Goal: Information Seeking & Learning: Learn about a topic

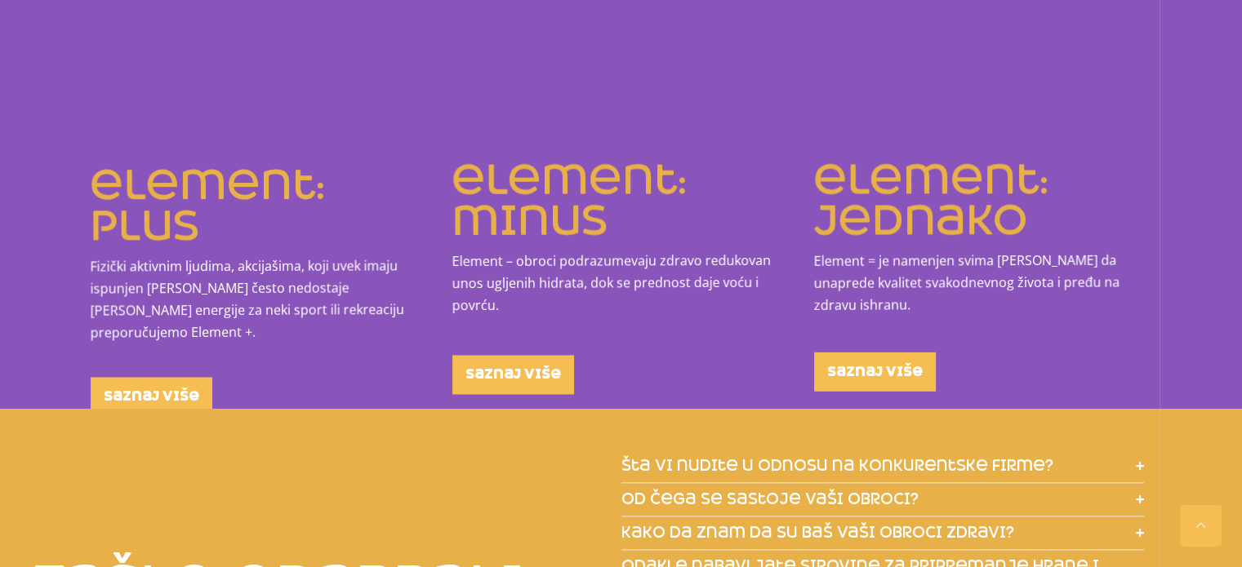
scroll to position [1796, 0]
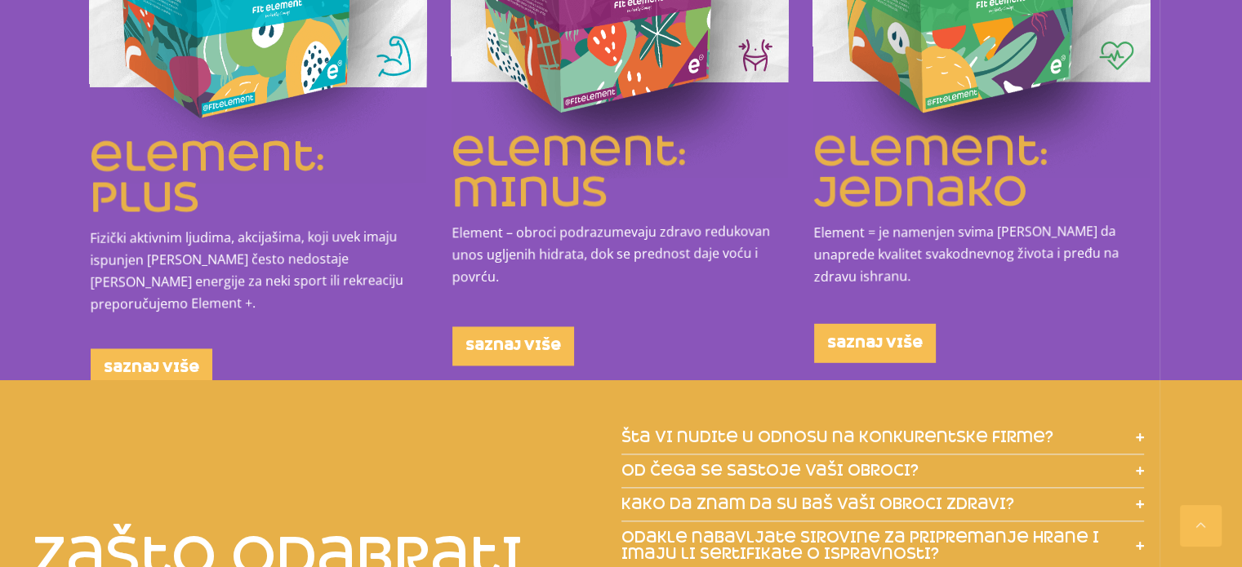
click at [1137, 433] on icon at bounding box center [1140, 437] width 8 height 9
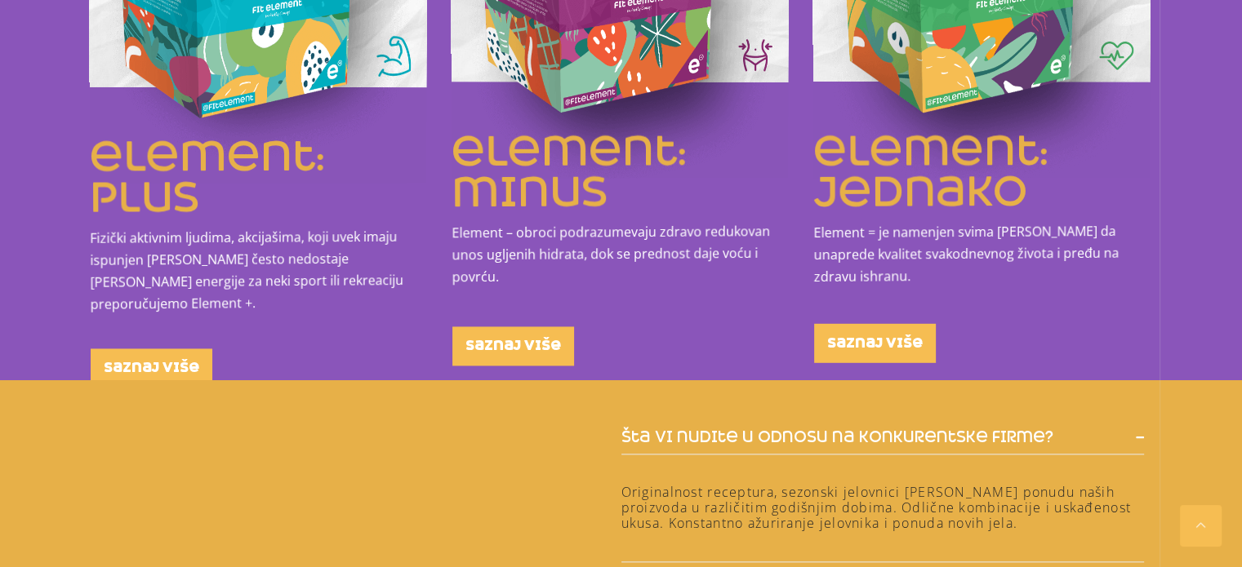
click at [1136, 433] on icon at bounding box center [1140, 437] width 8 height 9
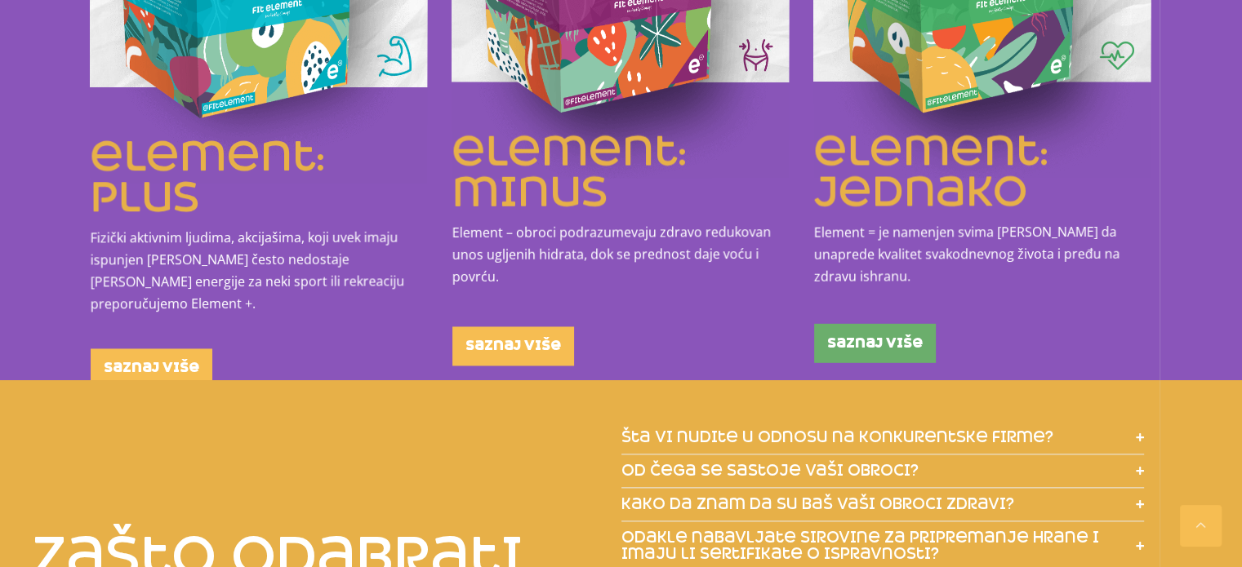
click at [849, 333] on link "saznaj više" at bounding box center [875, 342] width 122 height 39
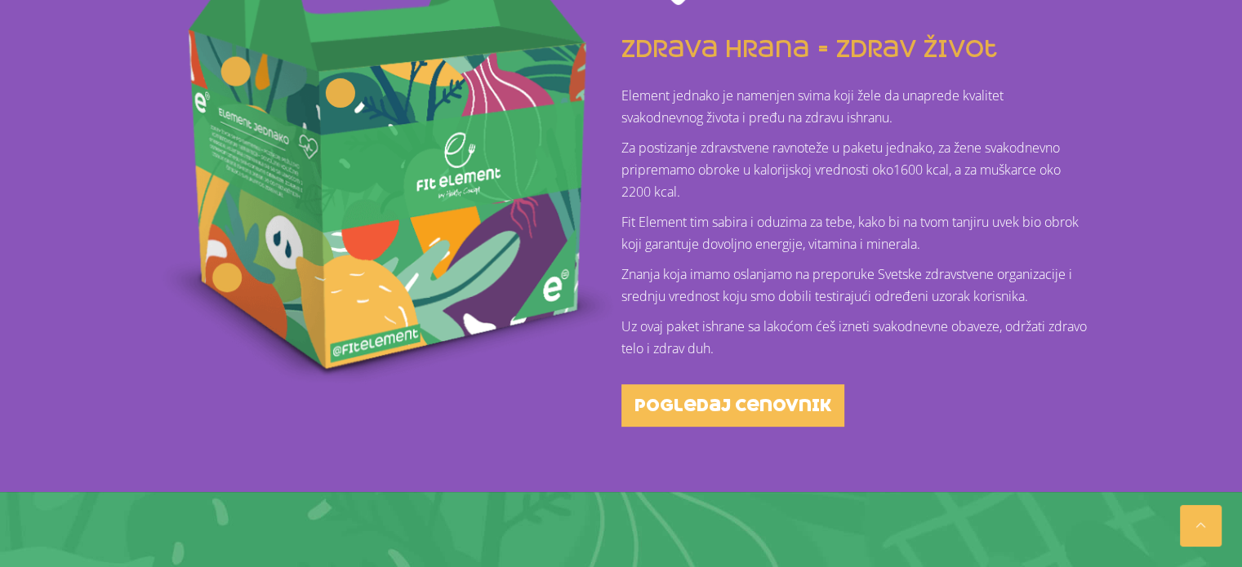
scroll to position [578, 0]
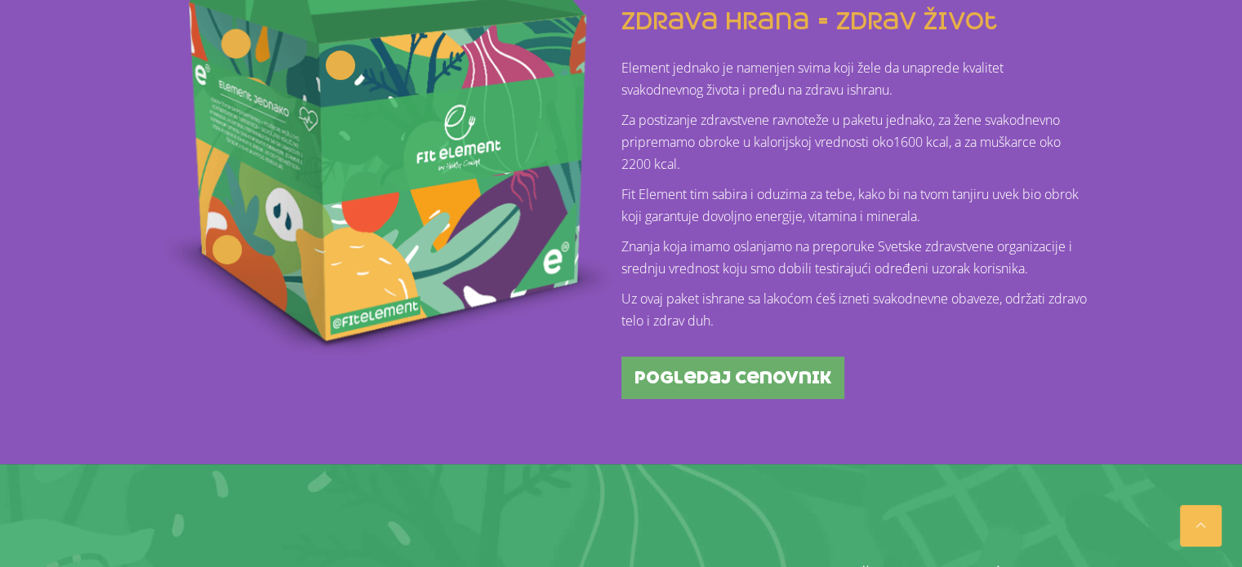
click at [806, 378] on span "pogledaj cenovnik" at bounding box center [732, 378] width 197 height 16
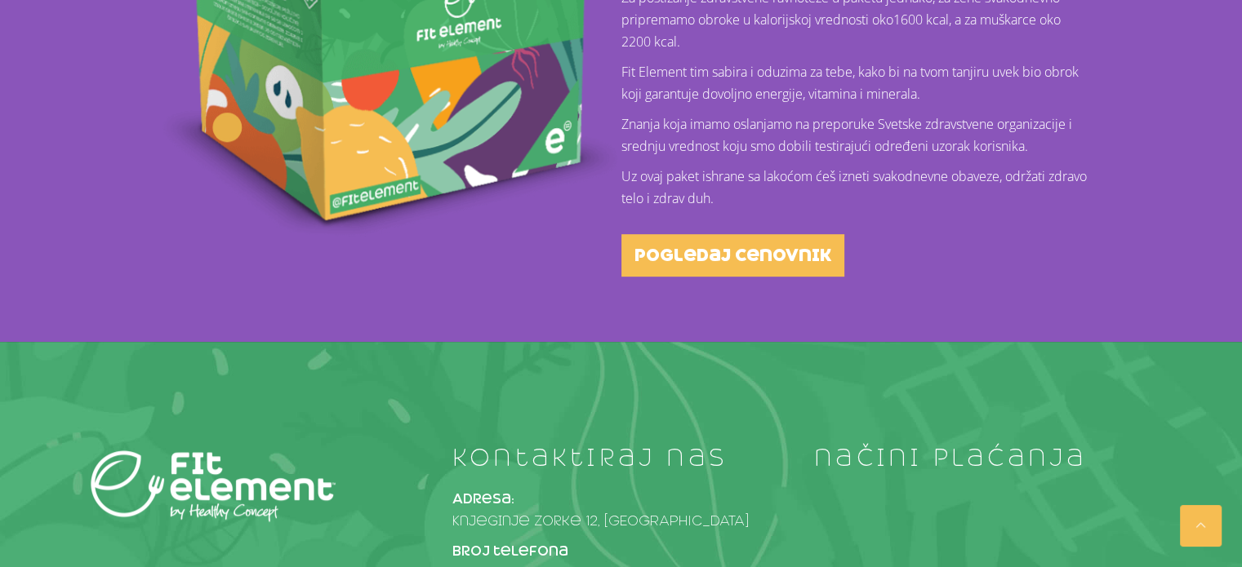
scroll to position [905, 0]
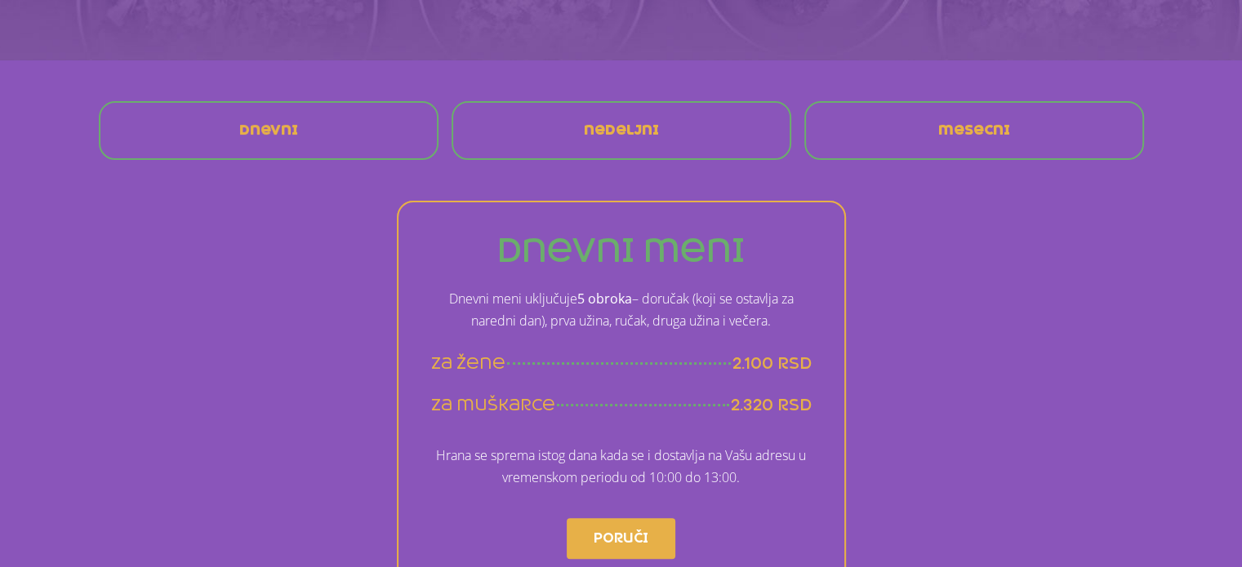
scroll to position [164, 0]
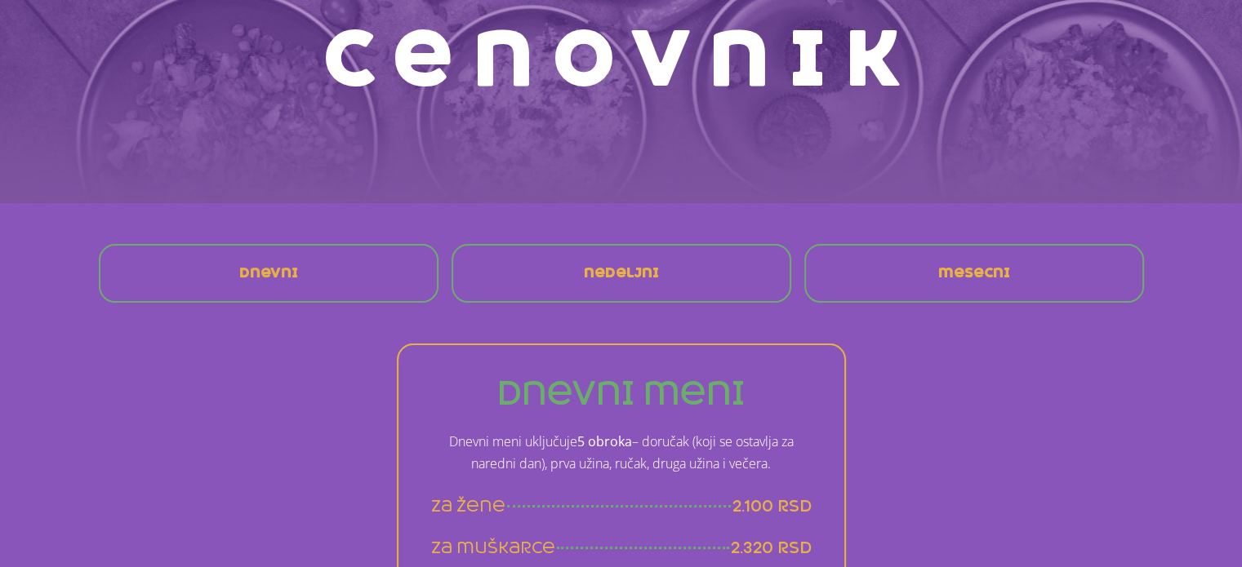
click at [653, 274] on span "nedeljni" at bounding box center [621, 273] width 75 height 13
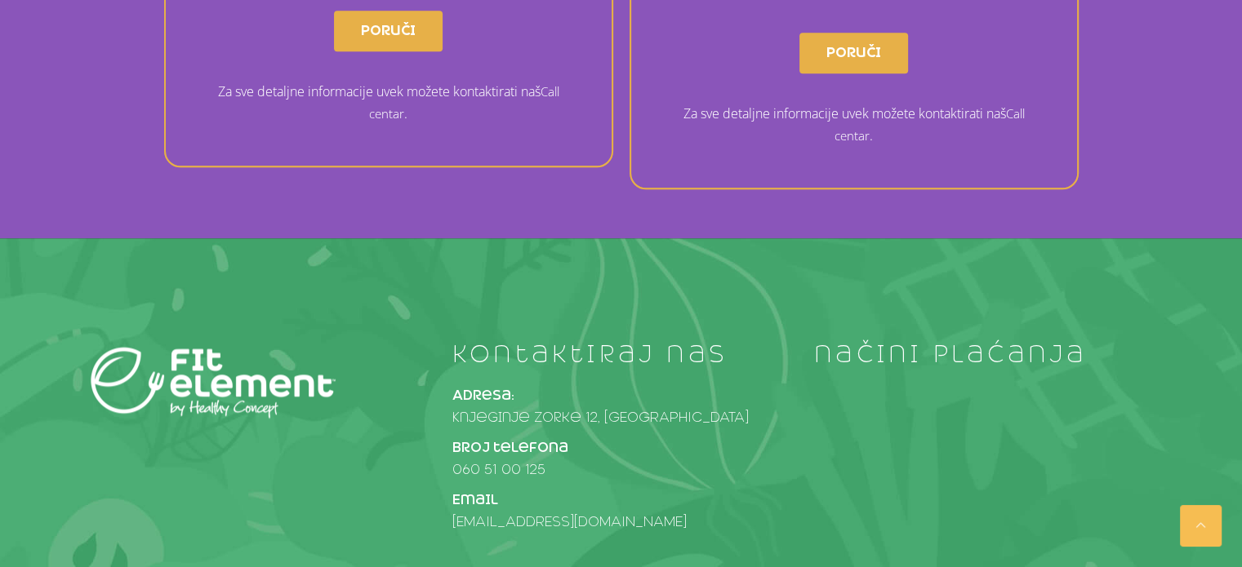
scroll to position [1715, 0]
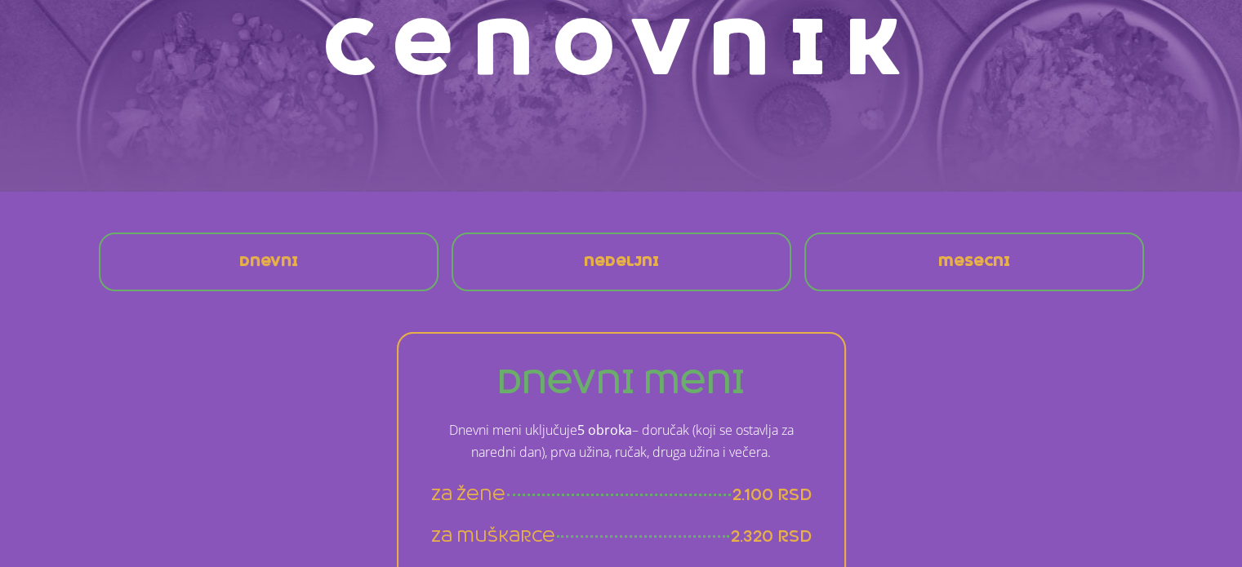
scroll to position [164, 0]
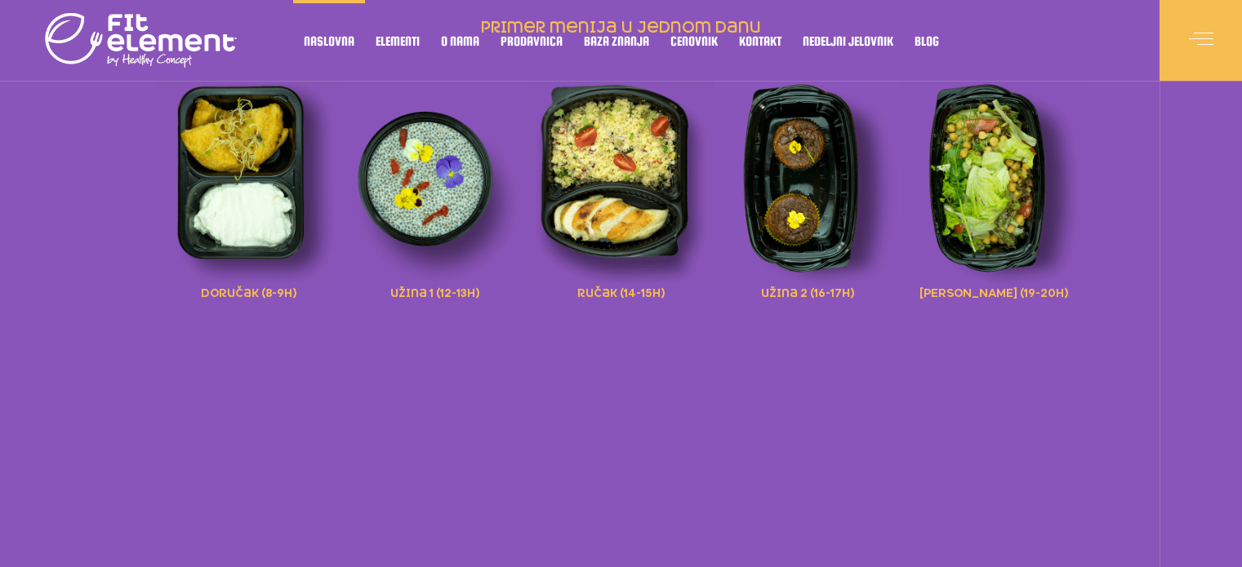
scroll to position [1796, 0]
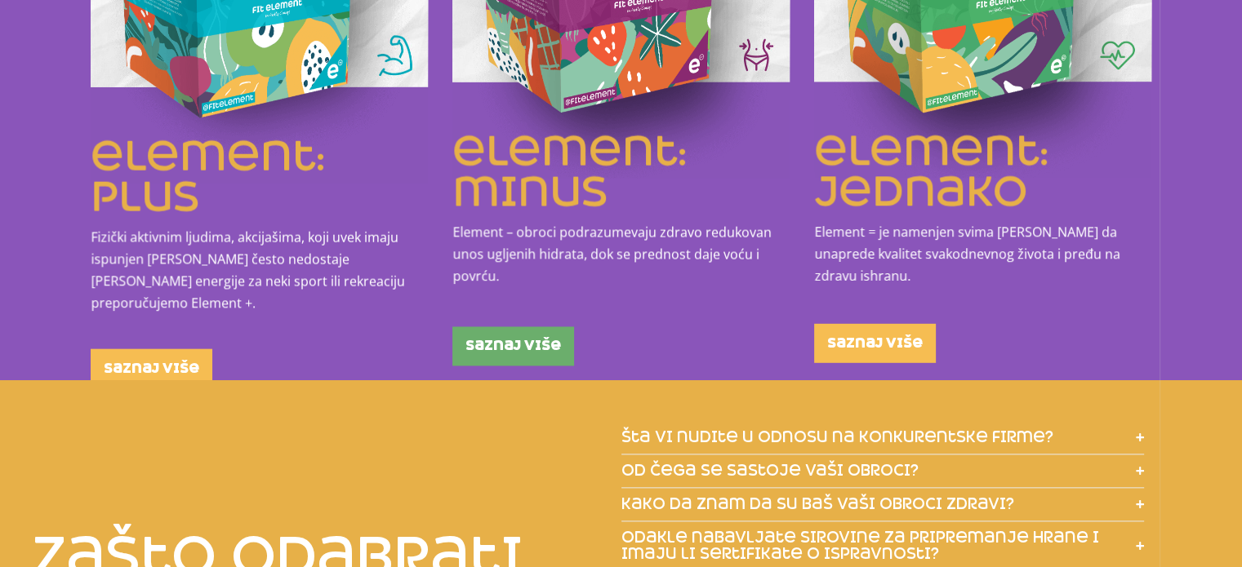
click at [548, 333] on link "saznaj više" at bounding box center [513, 346] width 122 height 39
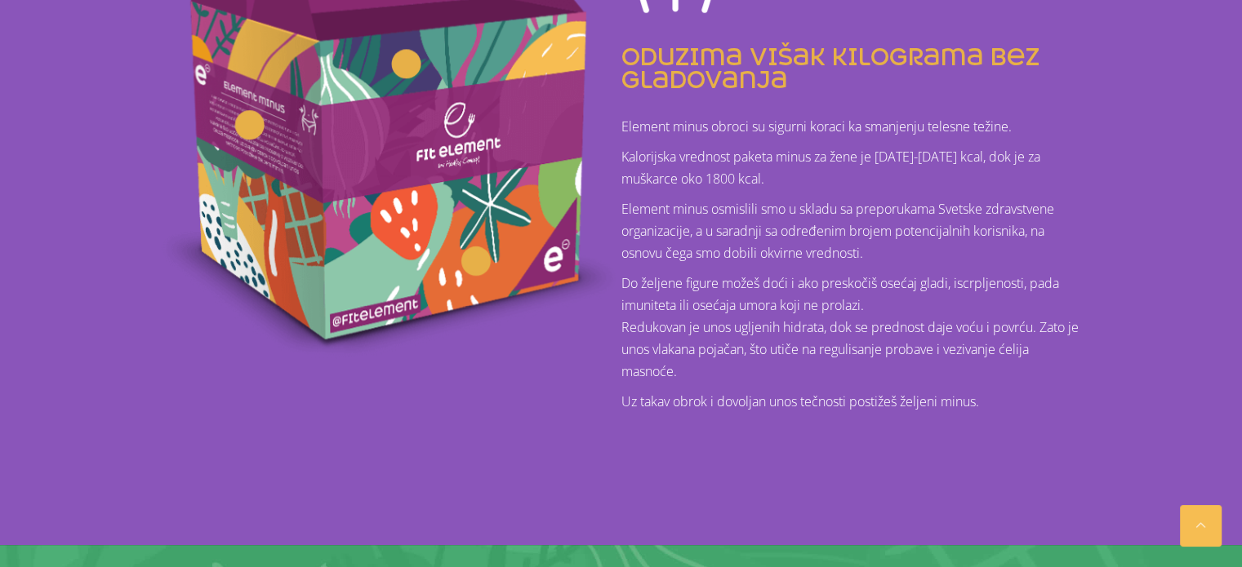
scroll to position [572, 0]
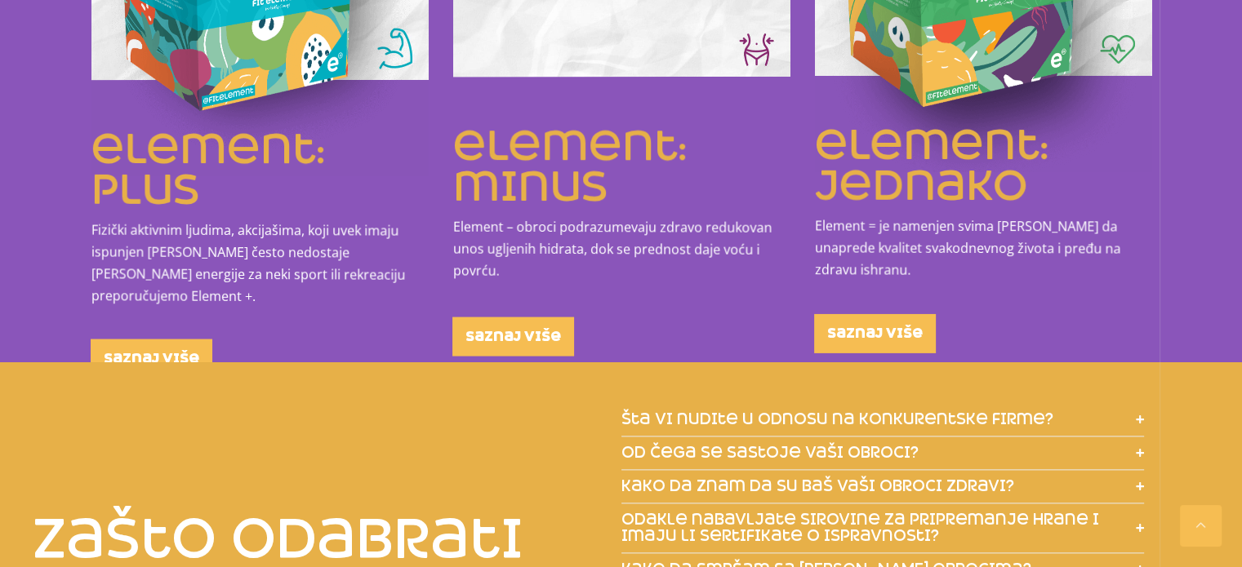
scroll to position [1878, 0]
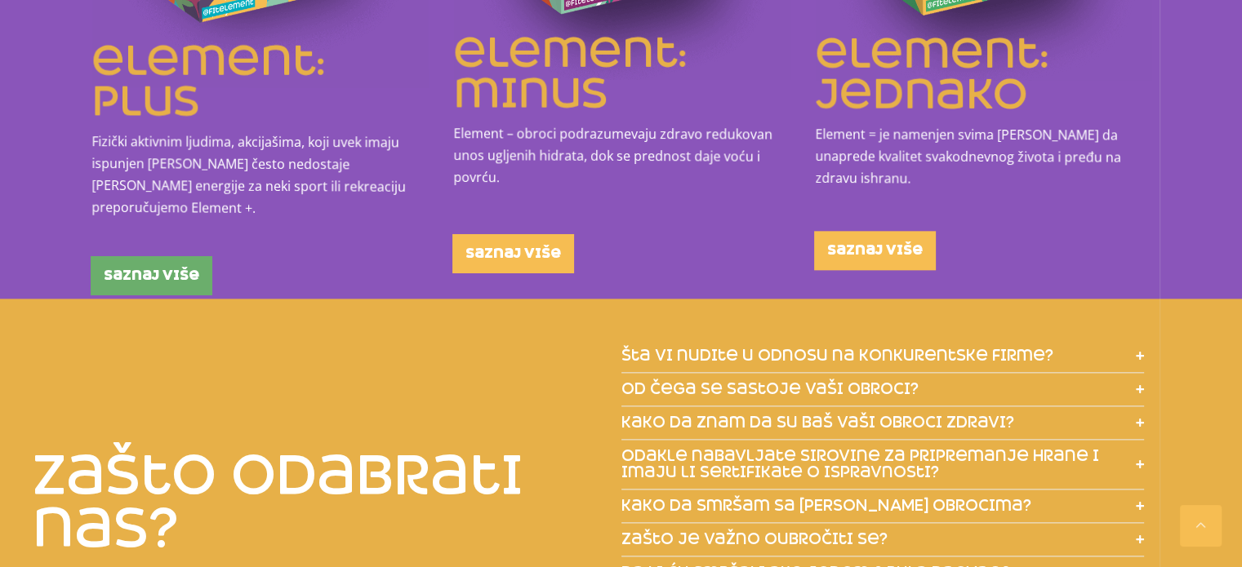
click at [153, 266] on link "saznaj više" at bounding box center [152, 275] width 122 height 39
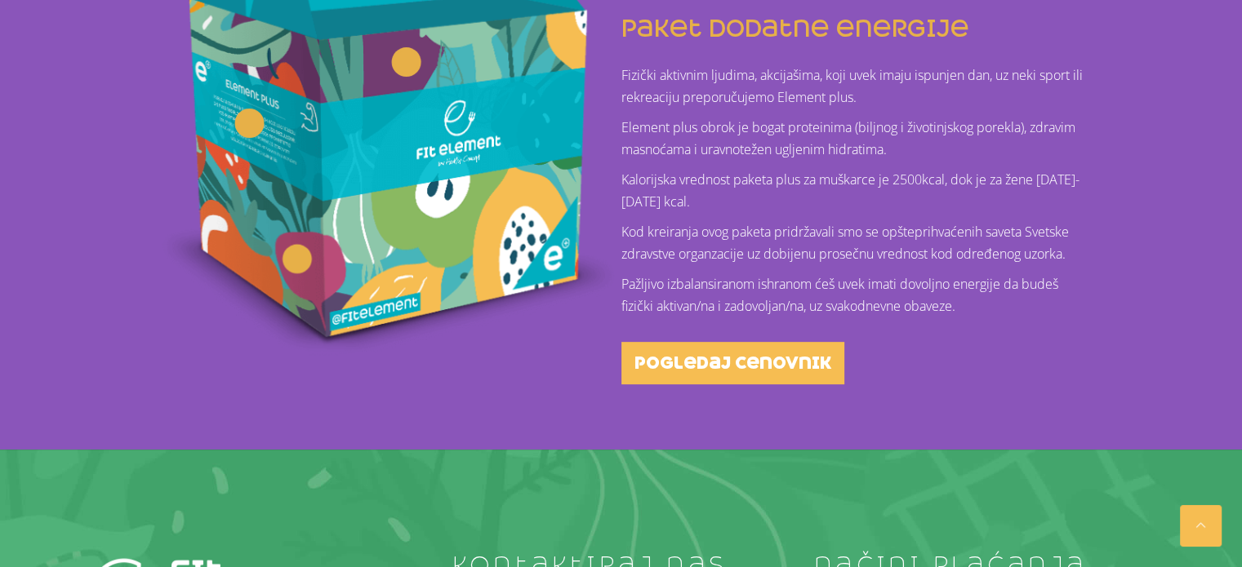
scroll to position [719, 0]
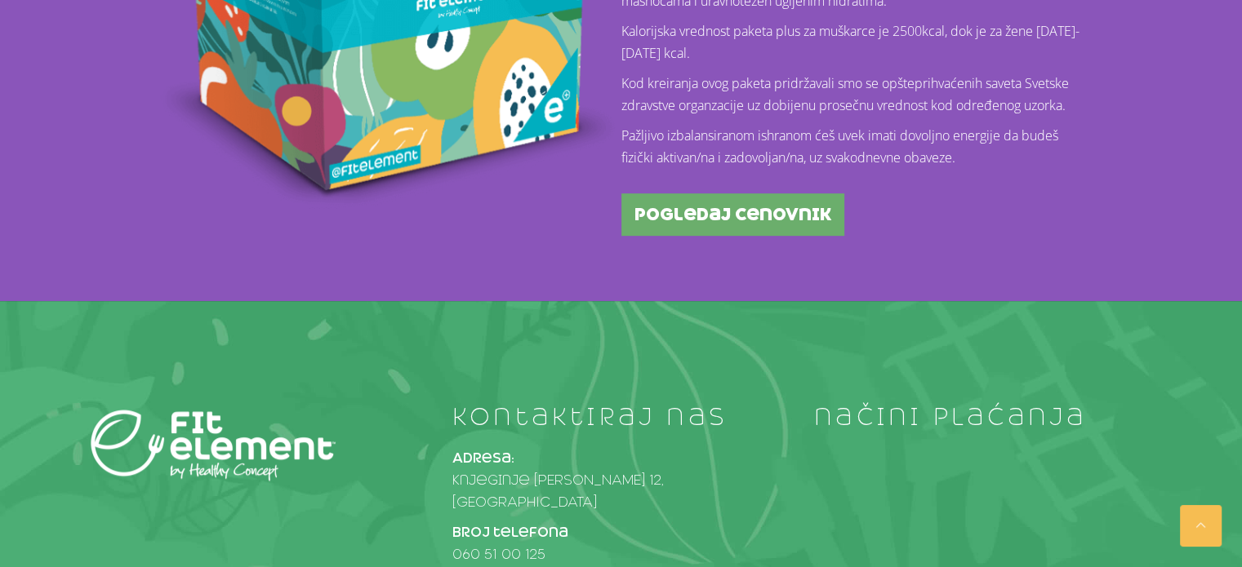
click at [740, 216] on span "pogledaj cenovnik" at bounding box center [732, 215] width 197 height 16
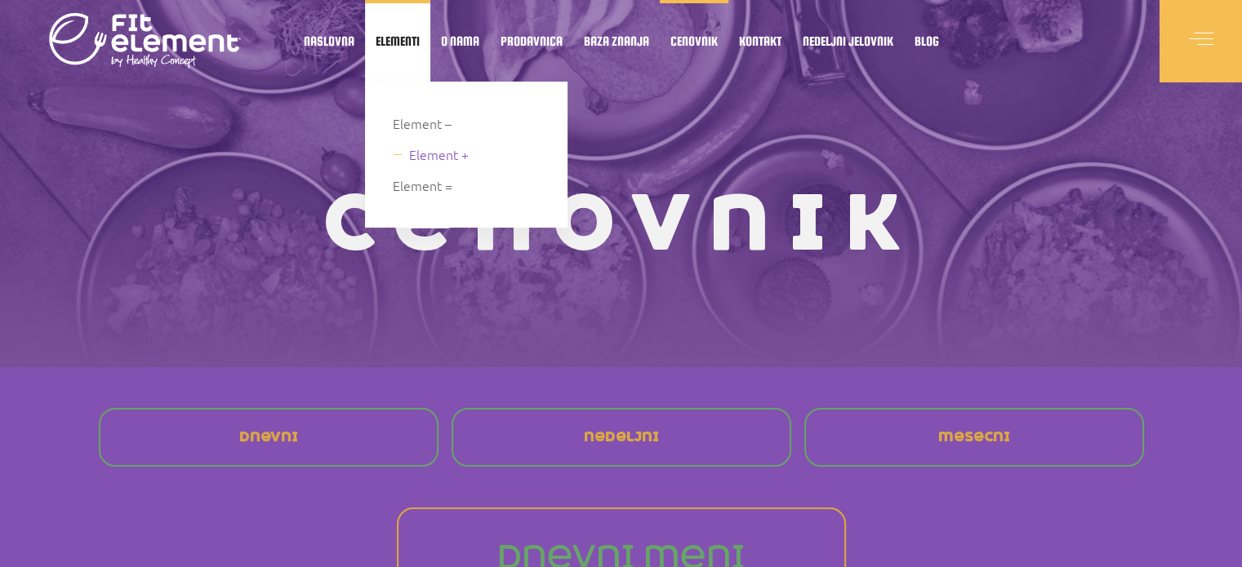
click at [434, 159] on span "Element +" at bounding box center [439, 155] width 60 height 22
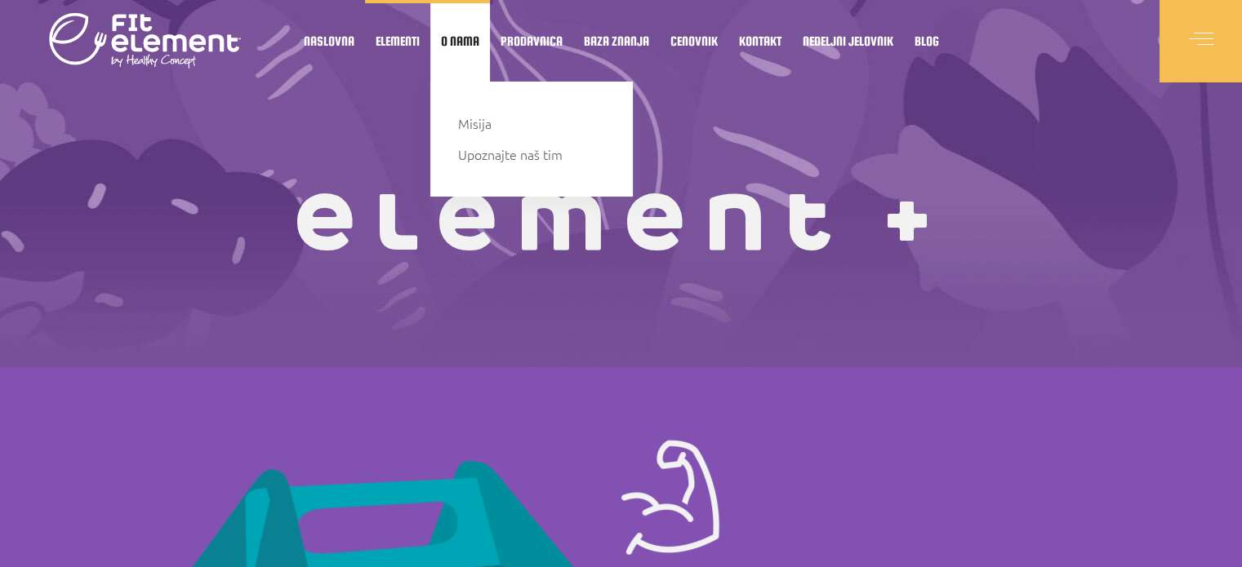
click at [509, 169] on ul "Misija Upoznajte naš tim" at bounding box center [531, 139] width 202 height 115
click at [507, 156] on span "Upoznajte naš tim" at bounding box center [526, 155] width 105 height 22
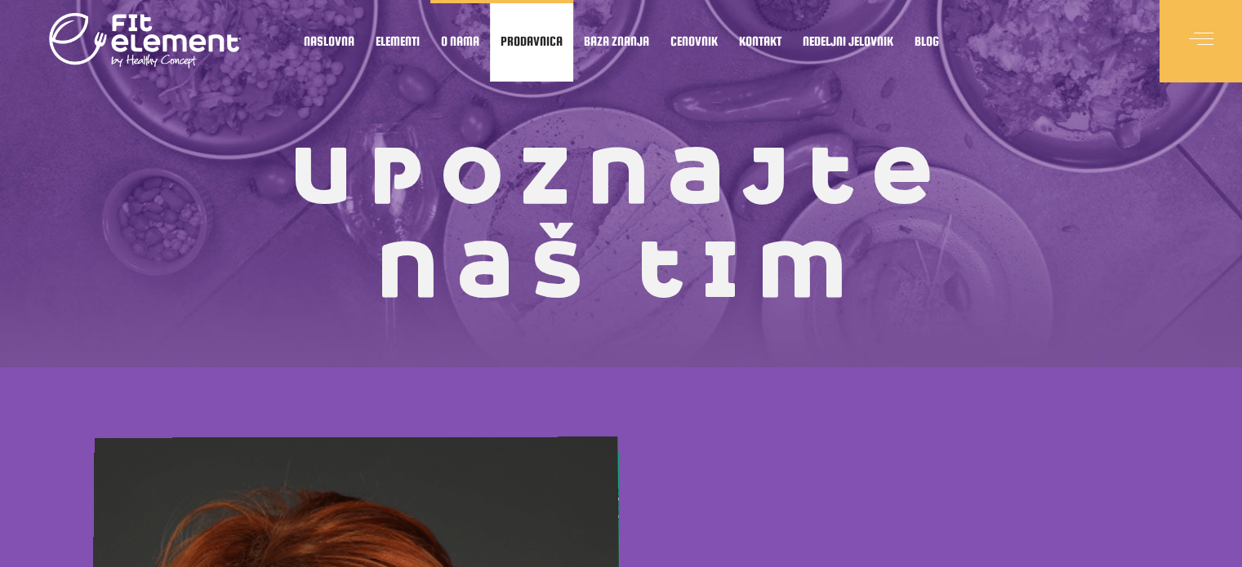
click at [550, 48] on link "Prodavnica" at bounding box center [531, 41] width 83 height 82
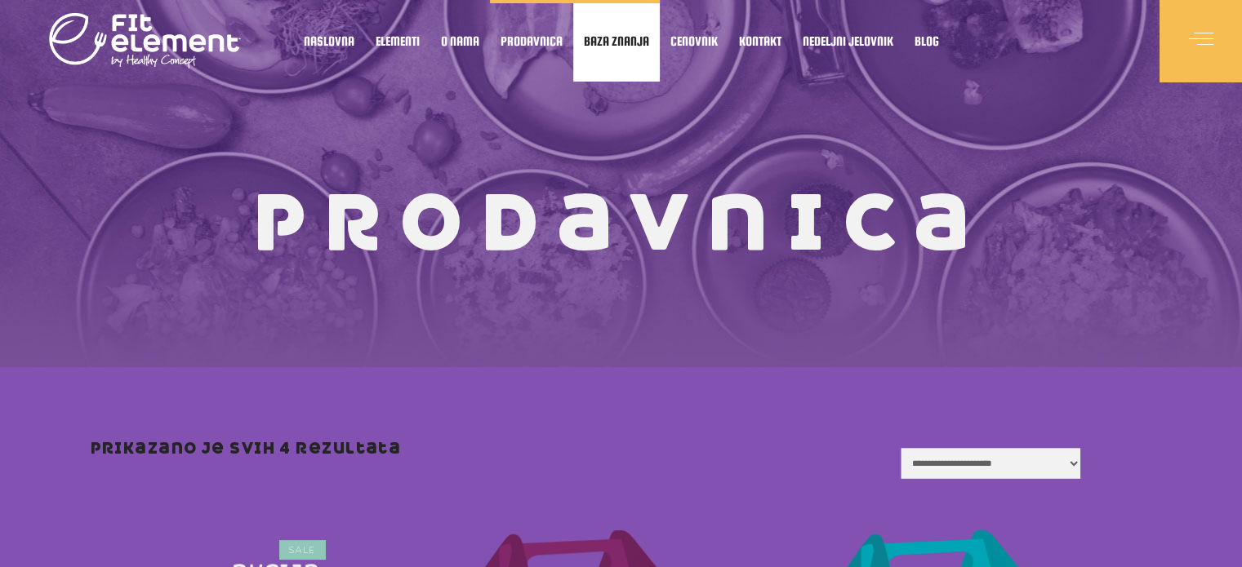
click at [621, 37] on span "Baza znanja" at bounding box center [616, 41] width 65 height 8
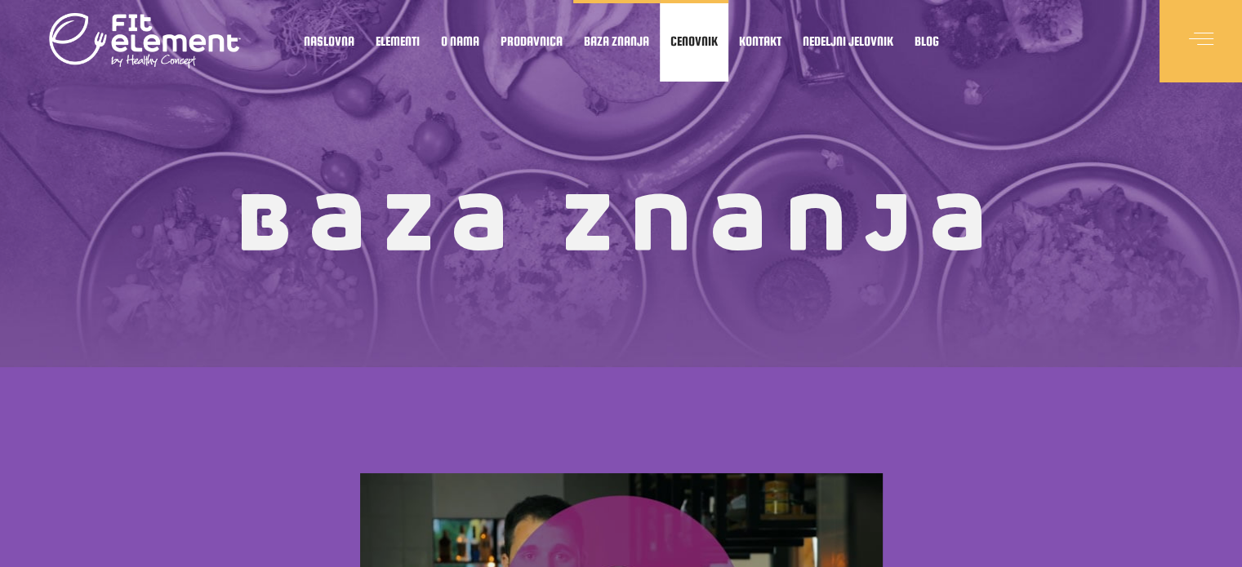
click at [694, 51] on link "Cenovnik" at bounding box center [694, 41] width 69 height 82
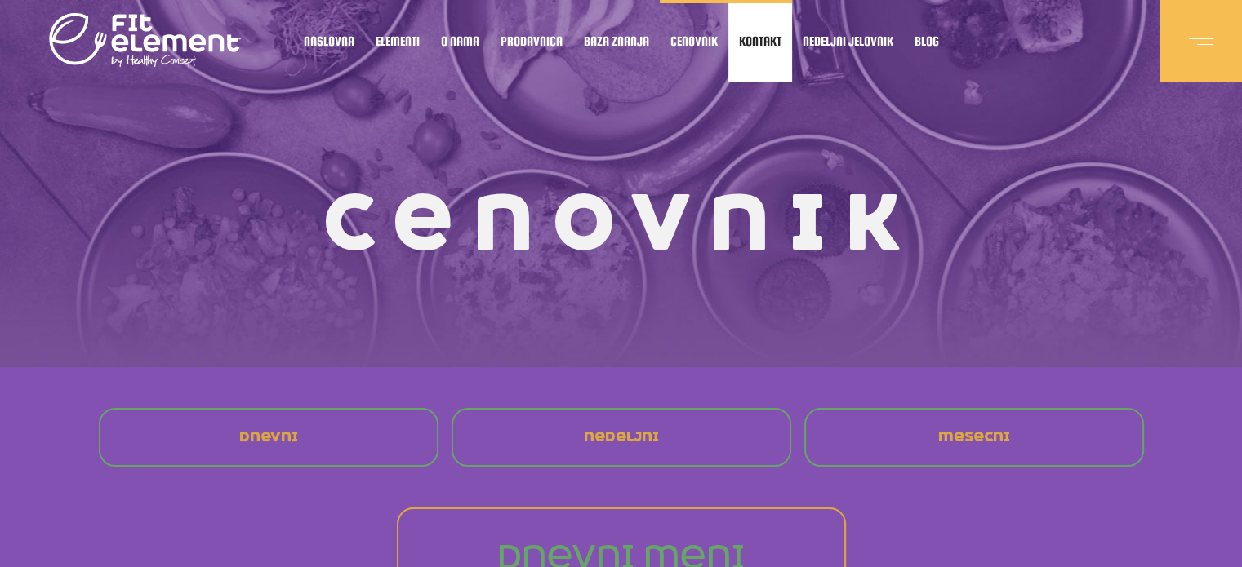
click at [760, 51] on link "Kontakt" at bounding box center [760, 41] width 64 height 82
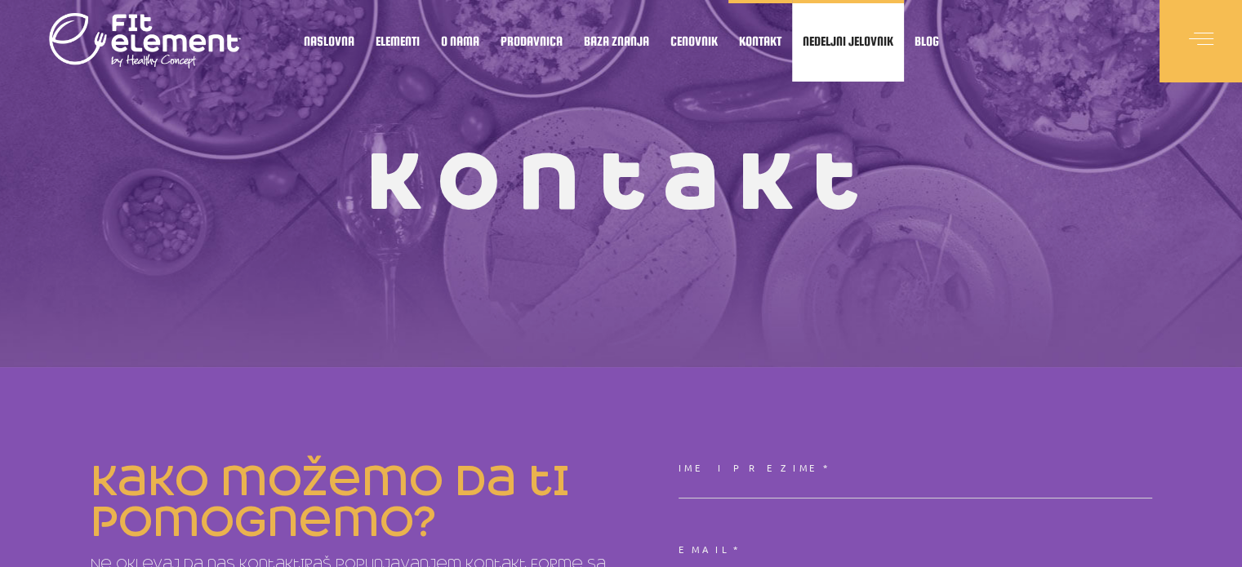
click at [803, 30] on link "Nedeljni jelovnik" at bounding box center [848, 41] width 112 height 82
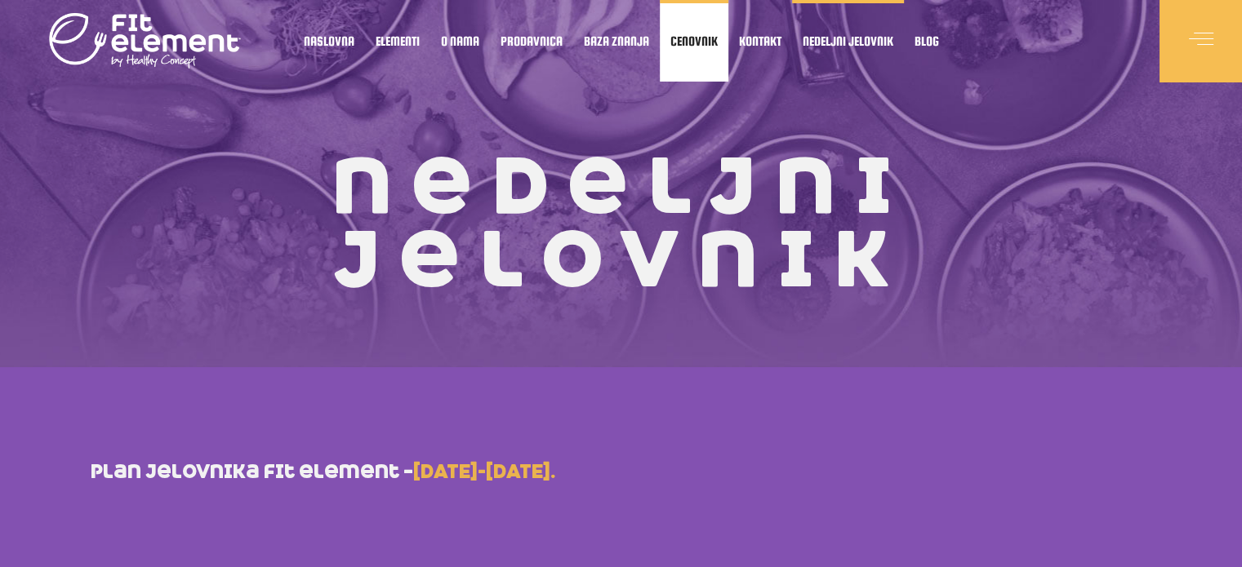
click at [712, 32] on link "Cenovnik" at bounding box center [694, 41] width 69 height 82
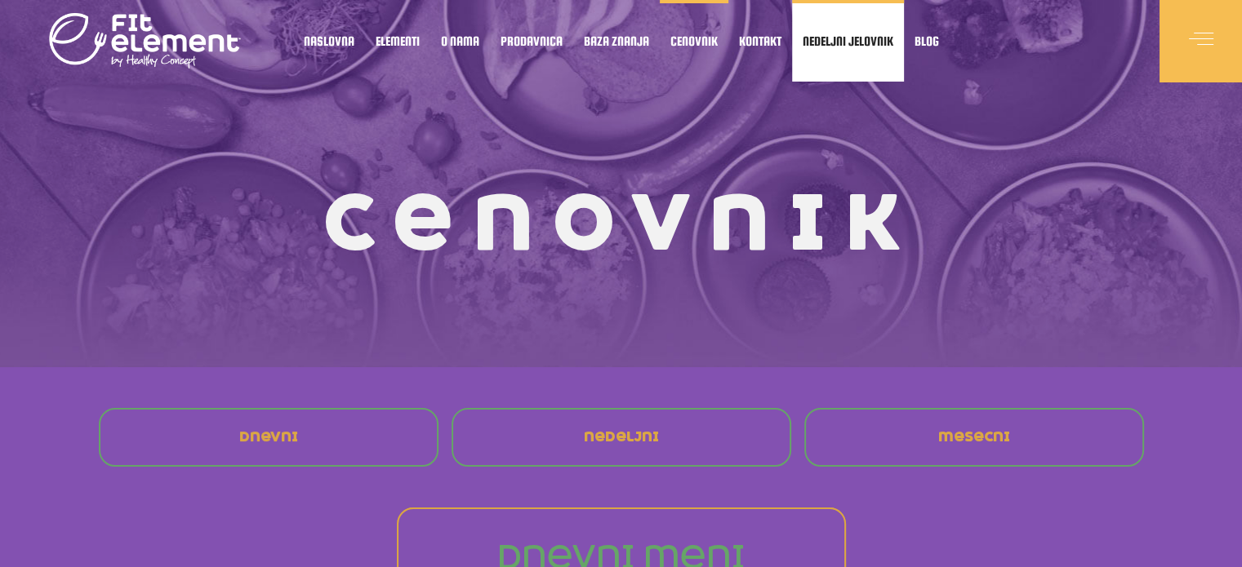
click at [831, 45] on span "Nedeljni jelovnik" at bounding box center [848, 41] width 91 height 8
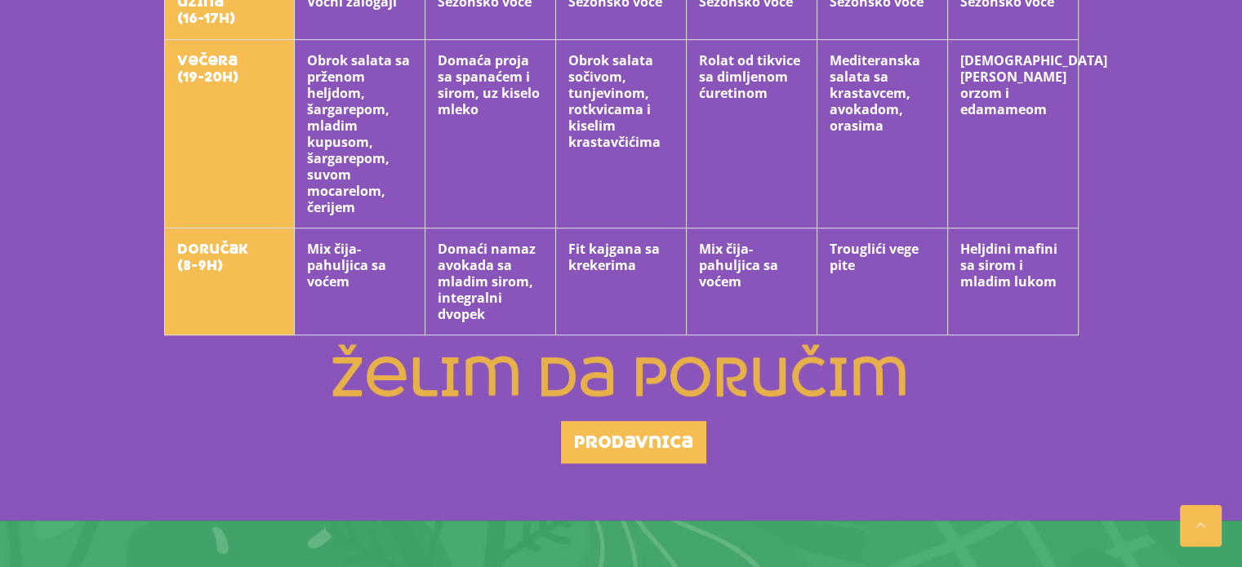
scroll to position [1065, 0]
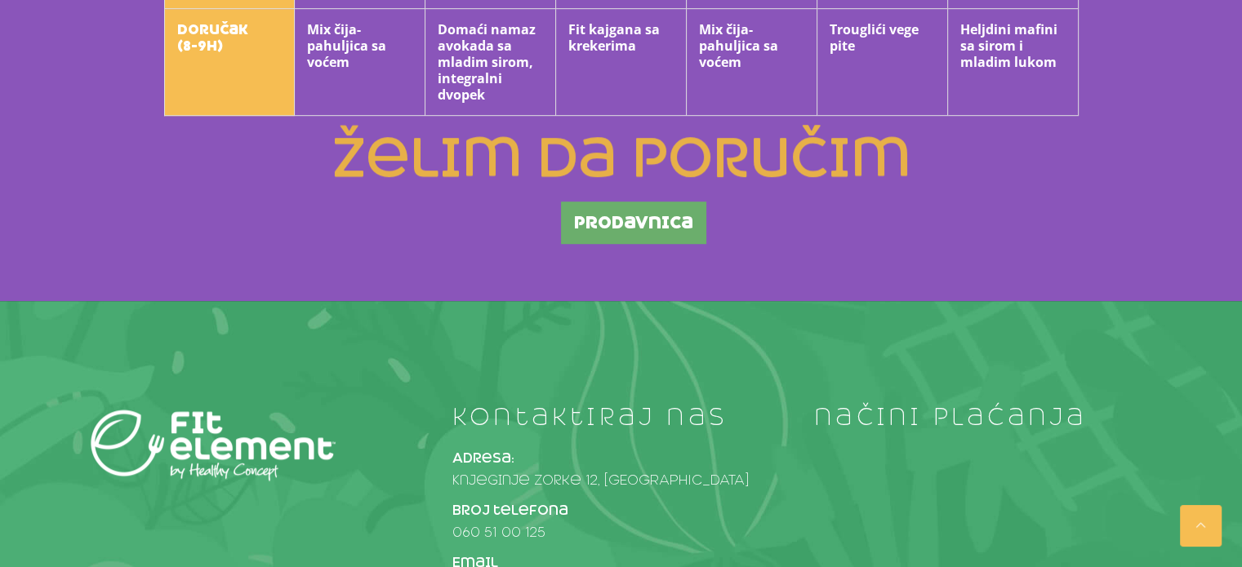
click at [640, 229] on span "prodavnica" at bounding box center [633, 223] width 119 height 16
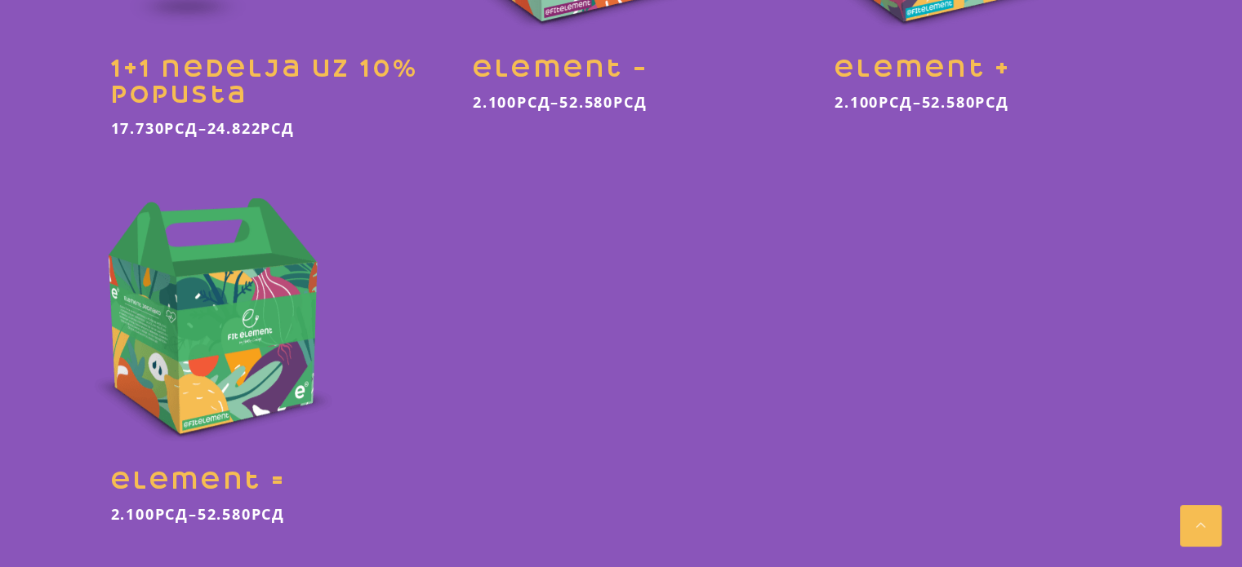
scroll to position [735, 0]
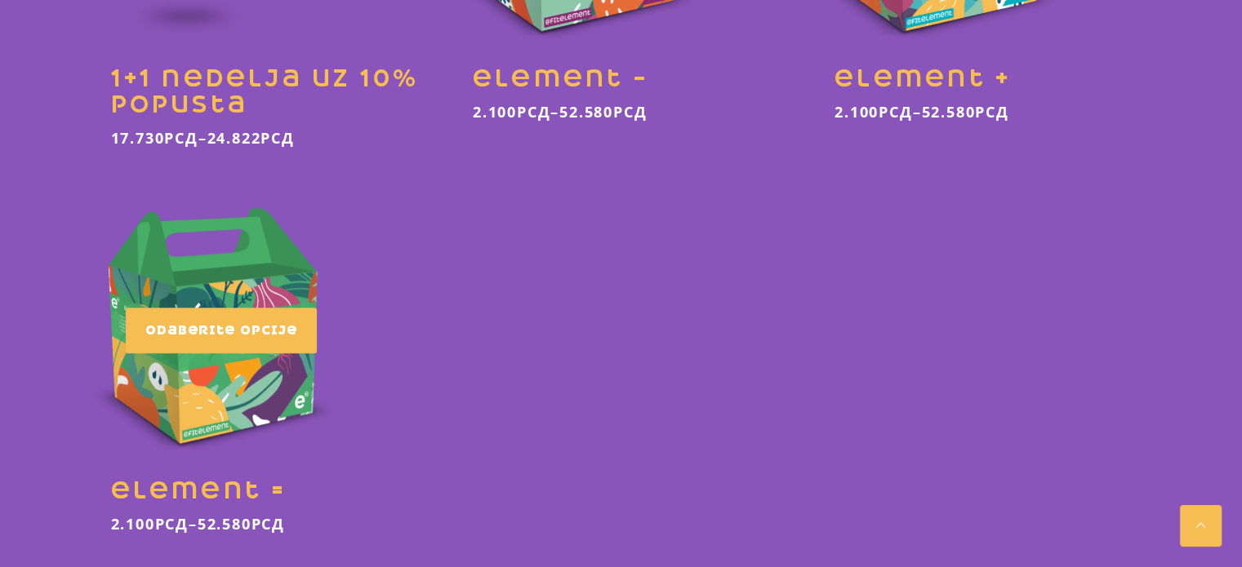
click at [198, 363] on link at bounding box center [259, 373] width 337 height 362
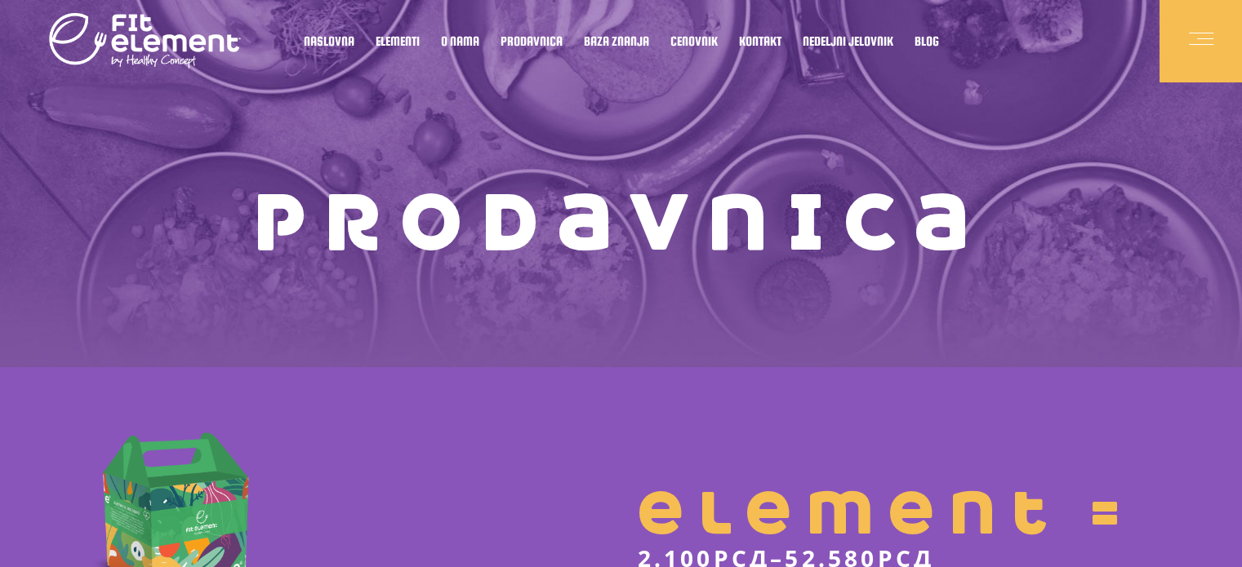
click at [1197, 44] on span at bounding box center [1201, 44] width 24 height 1
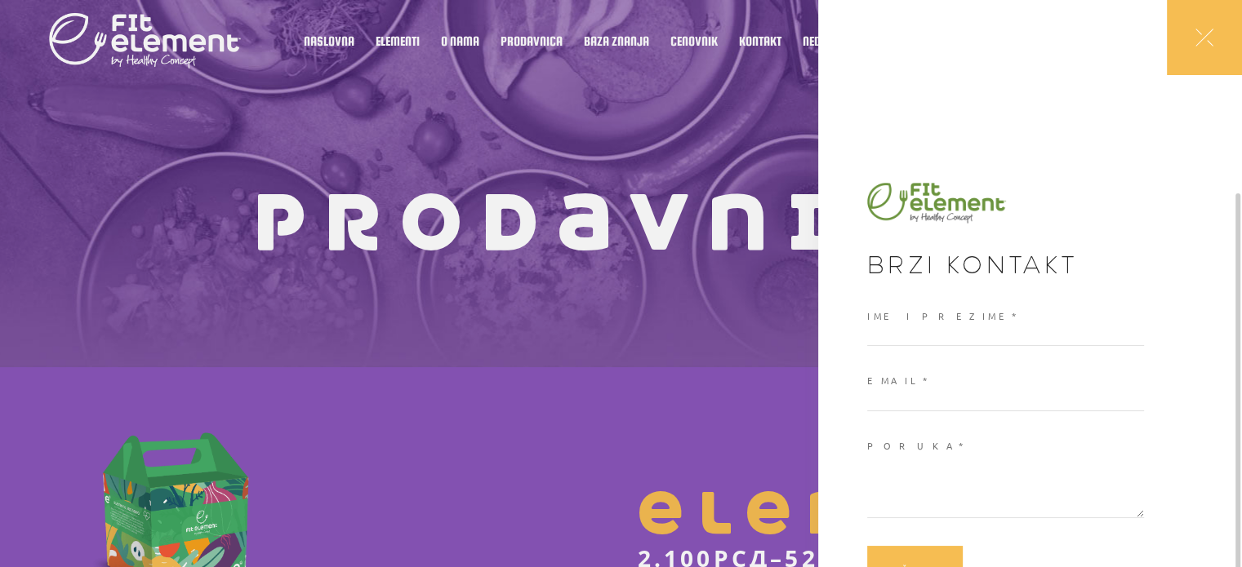
scroll to position [105, 0]
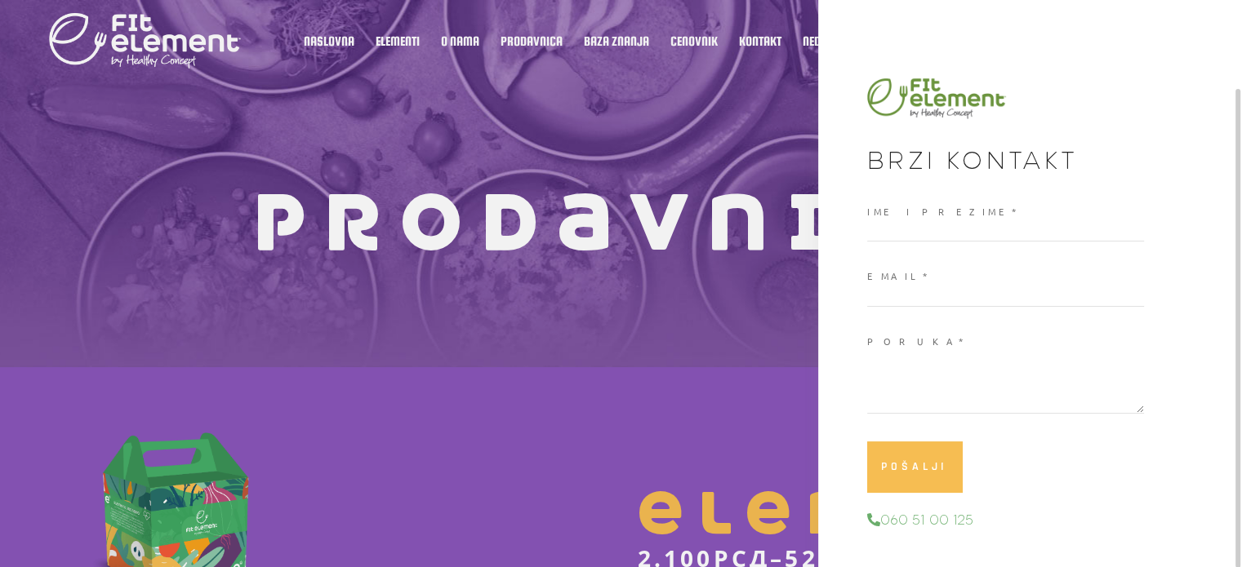
click at [694, 176] on div at bounding box center [621, 283] width 1242 height 567
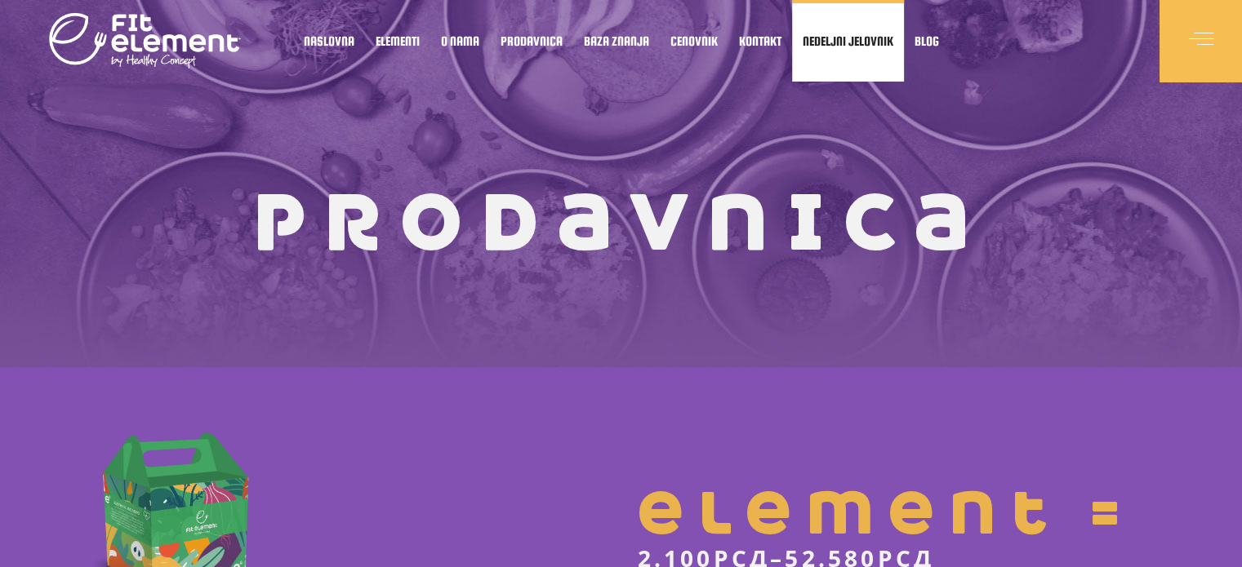
click at [866, 43] on span "Nedeljni jelovnik" at bounding box center [848, 41] width 91 height 8
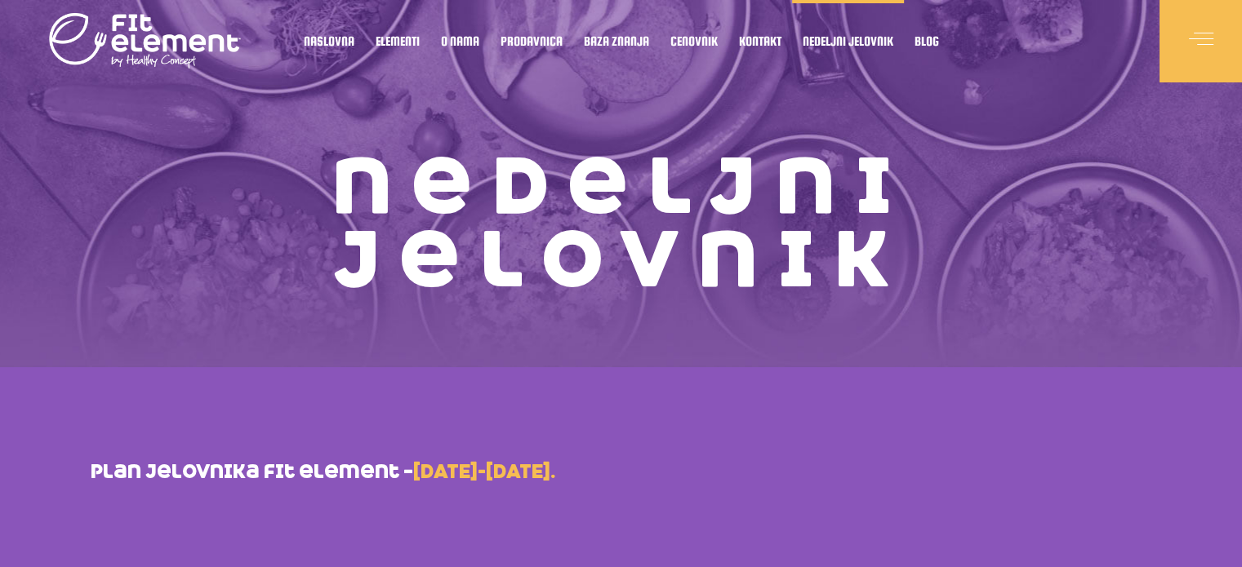
scroll to position [2, 0]
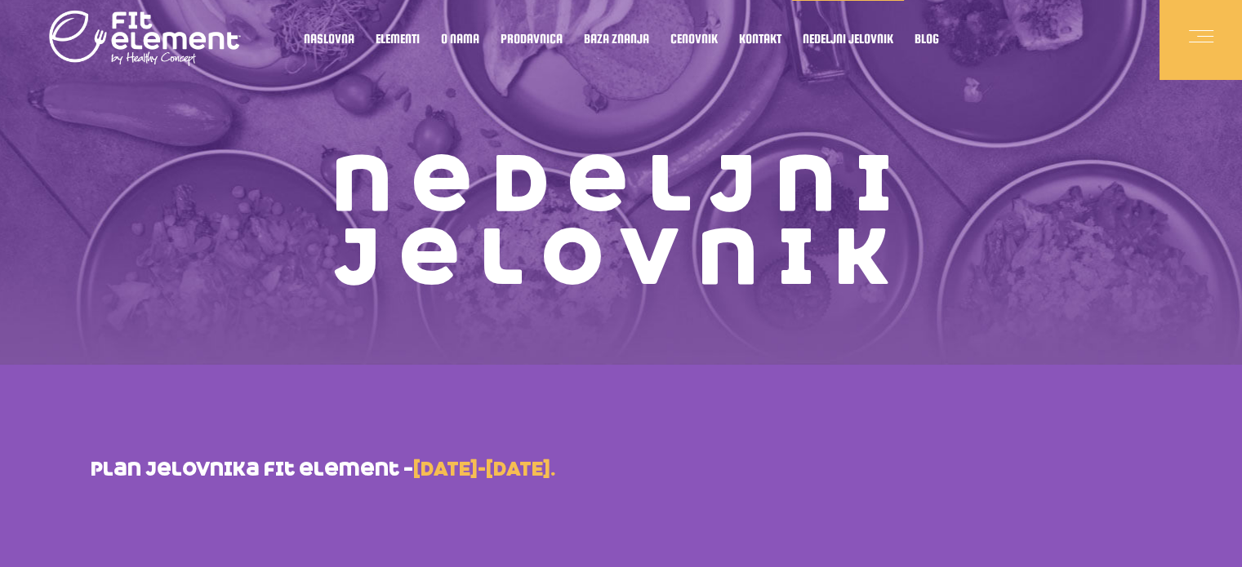
click at [1210, 39] on span at bounding box center [1201, 38] width 24 height 24
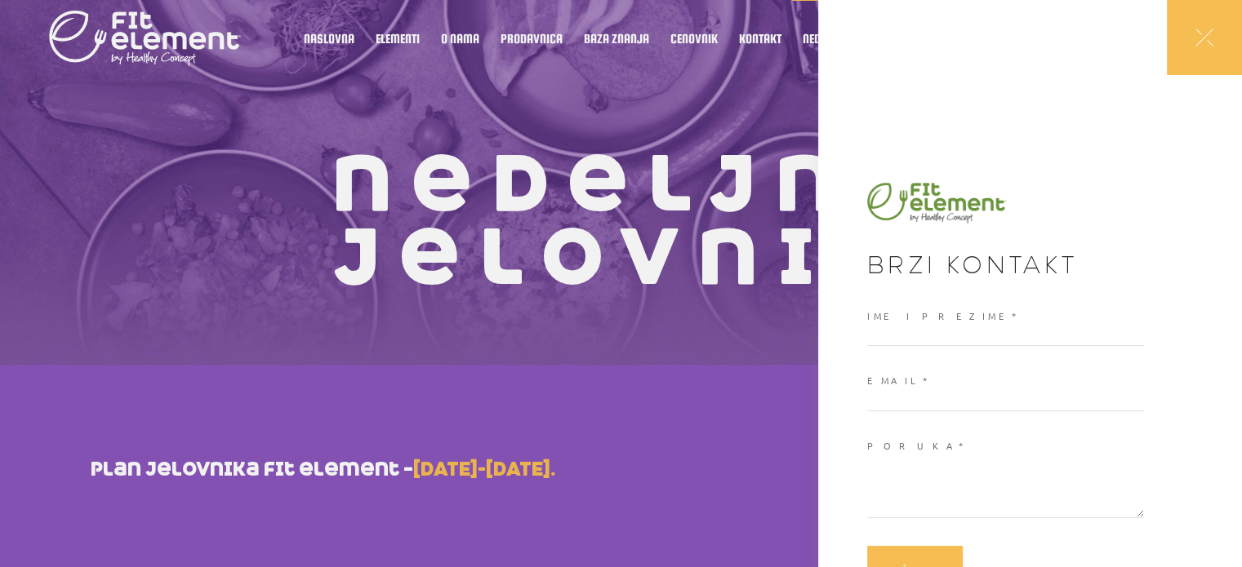
click at [688, 93] on div at bounding box center [621, 283] width 1242 height 567
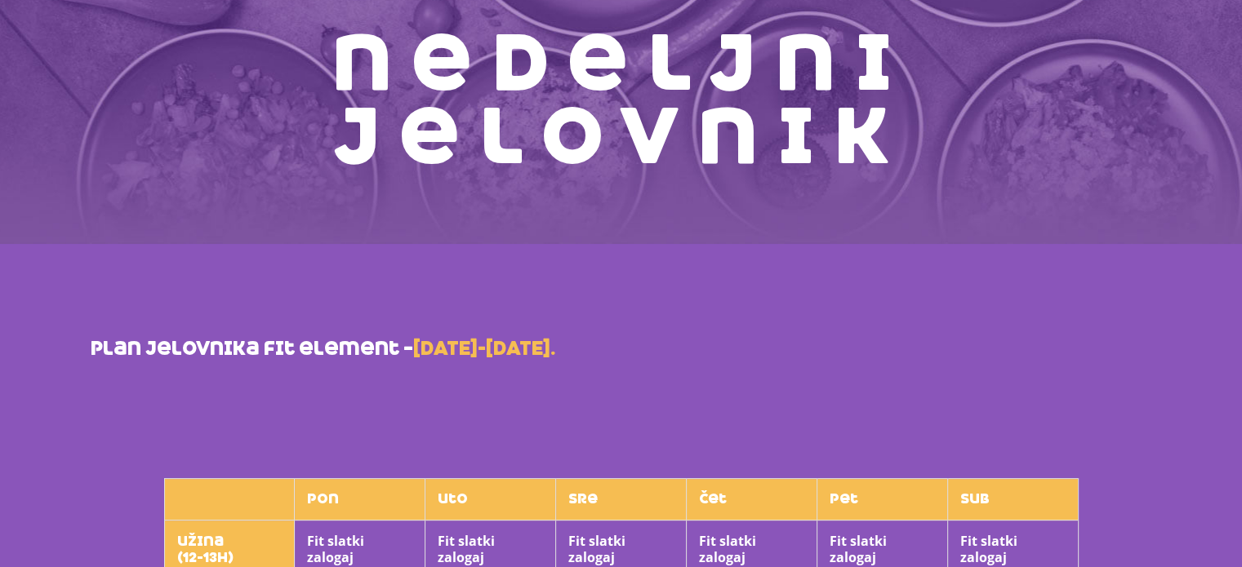
scroll to position [0, 0]
